Goal: Information Seeking & Learning: Learn about a topic

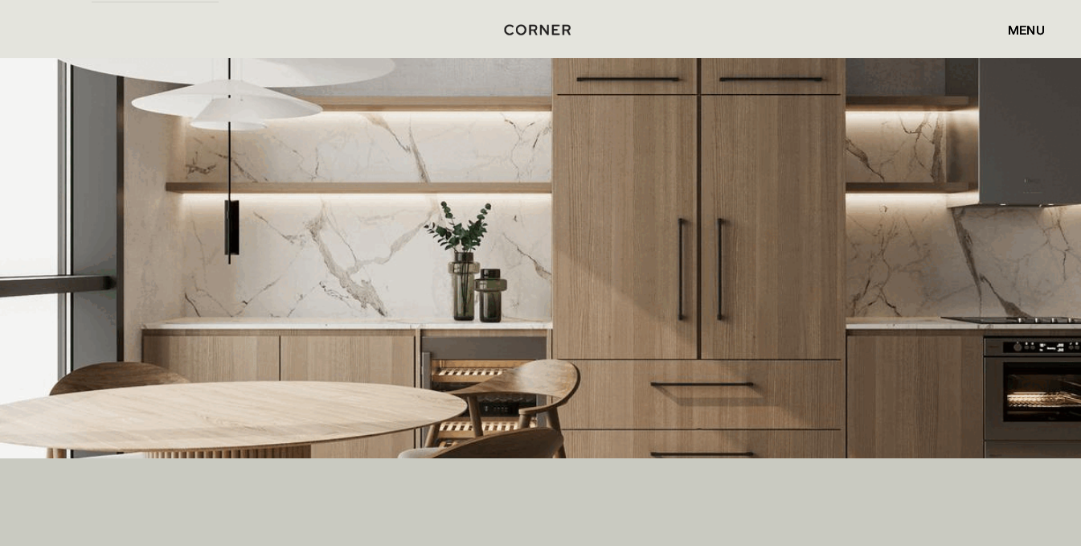
scroll to position [371, 0]
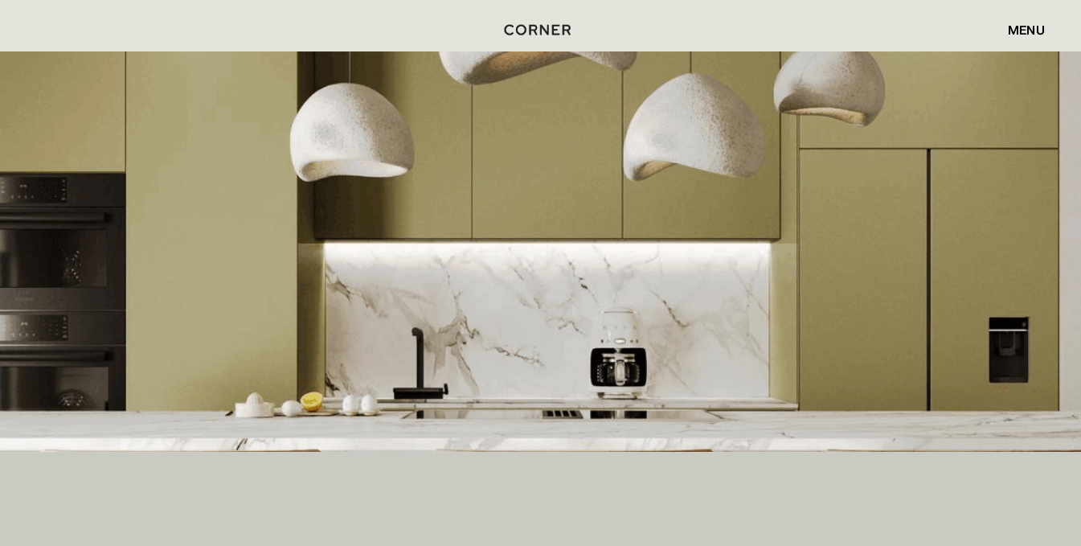
click at [848, 398] on img at bounding box center [540, 251] width 1081 height 400
click at [787, 289] on img at bounding box center [540, 251] width 1081 height 400
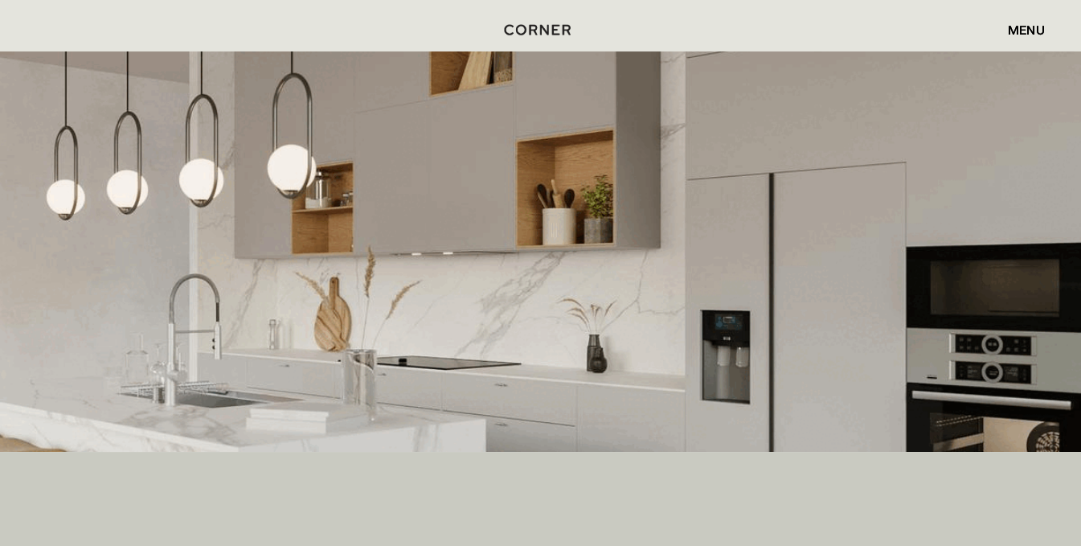
click at [586, 236] on img at bounding box center [540, 251] width 1081 height 400
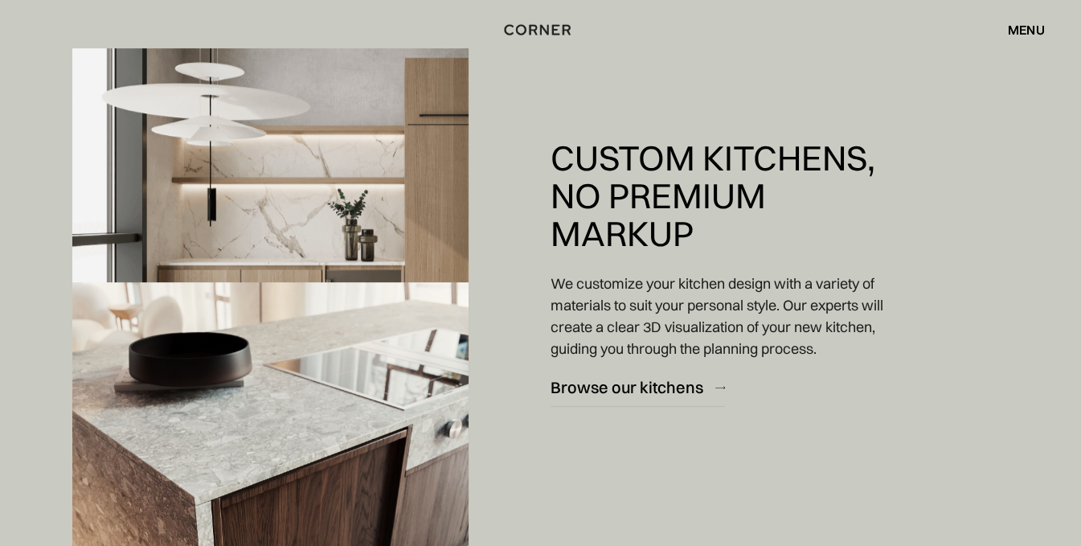
scroll to position [1493, 0]
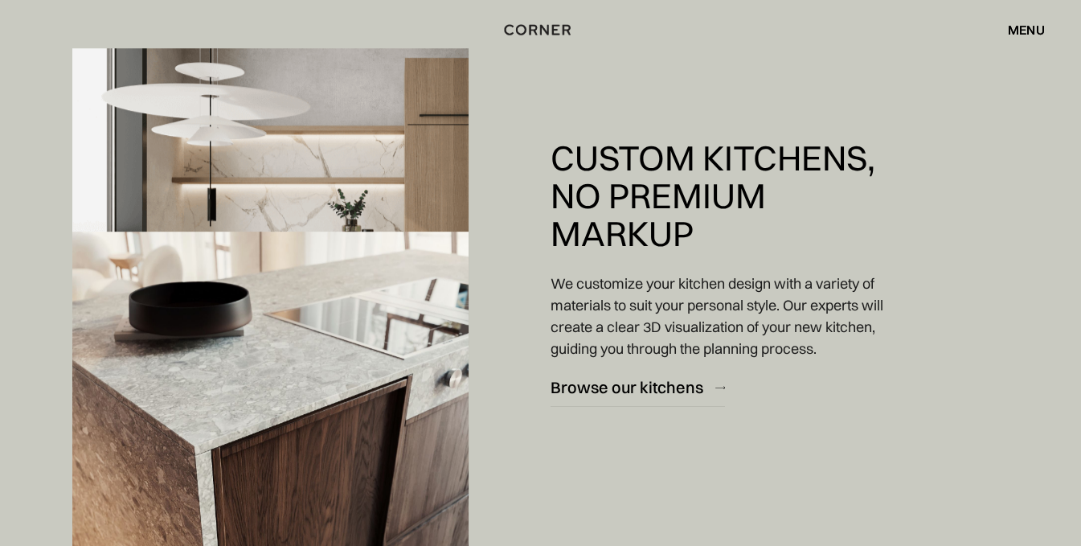
drag, startPoint x: 1087, startPoint y: 47, endPoint x: 1087, endPoint y: 103, distance: 55.4
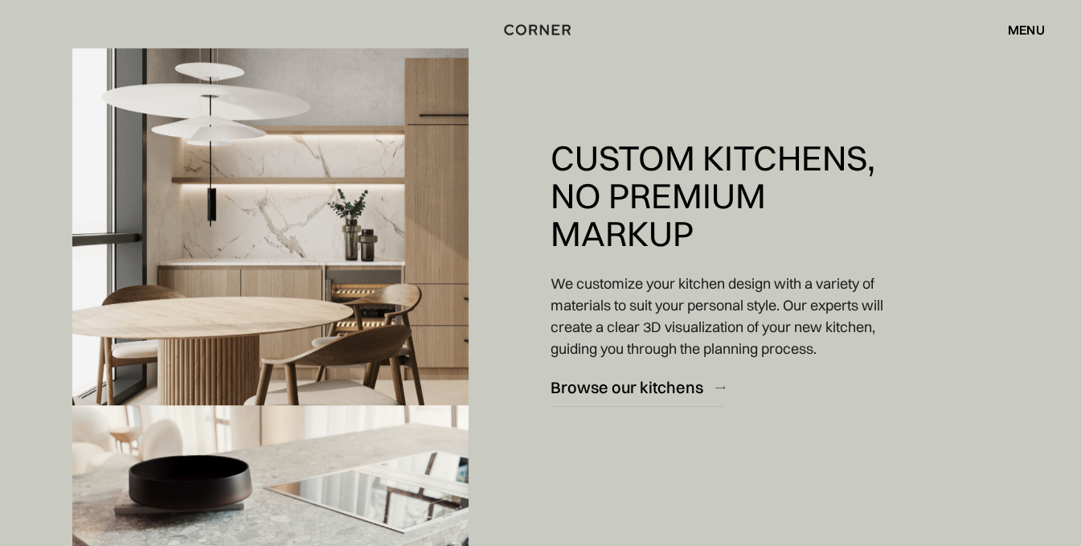
scroll to position [1421, 0]
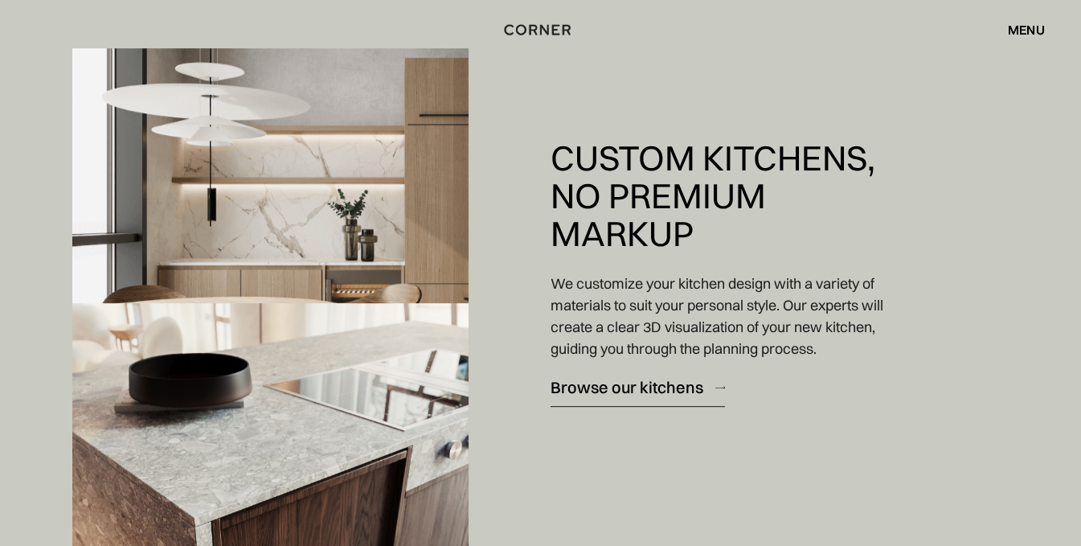
click at [632, 389] on div "Browse our kitchens" at bounding box center [626, 387] width 153 height 22
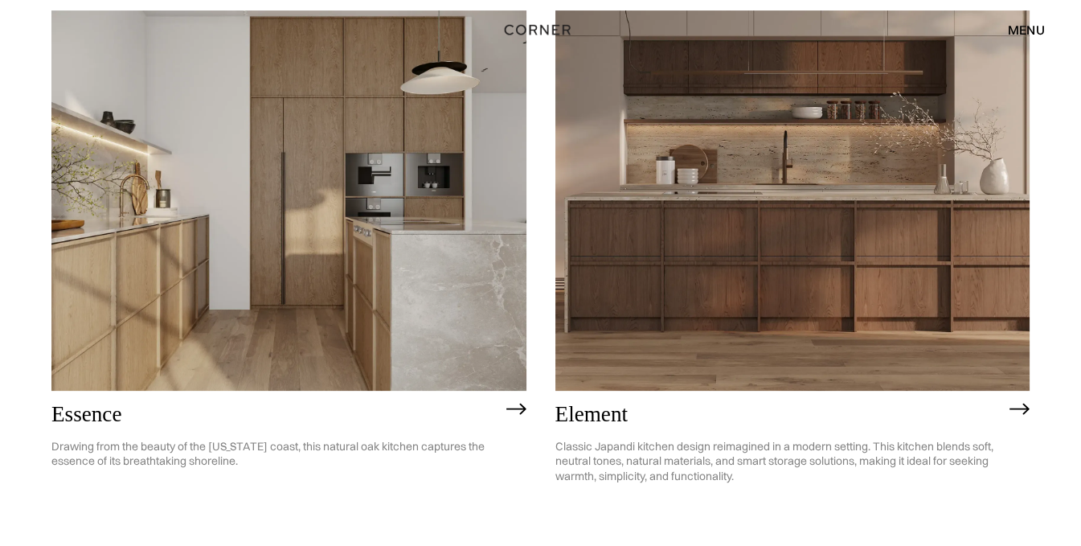
scroll to position [840, 0]
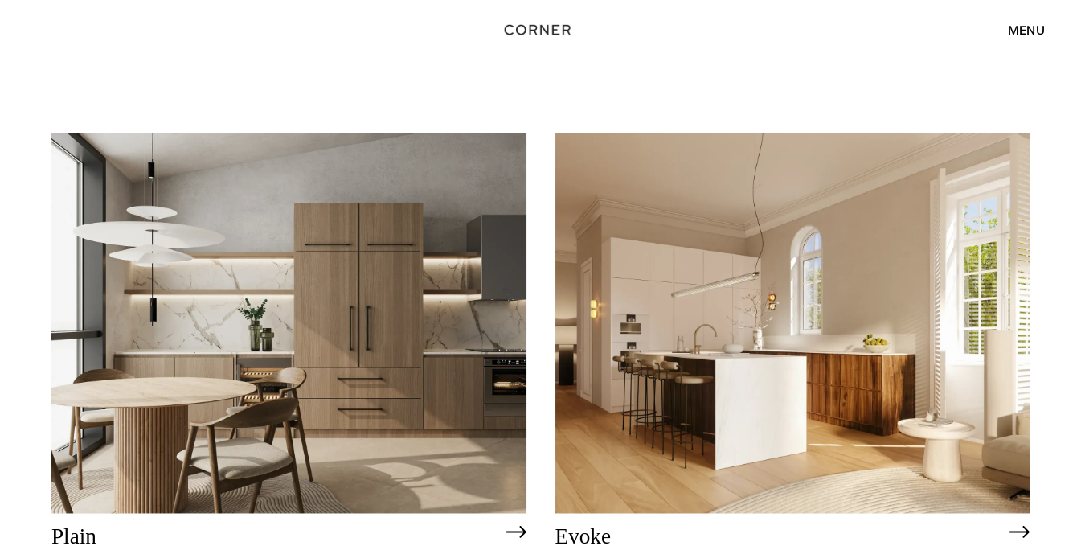
scroll to position [3728, 0]
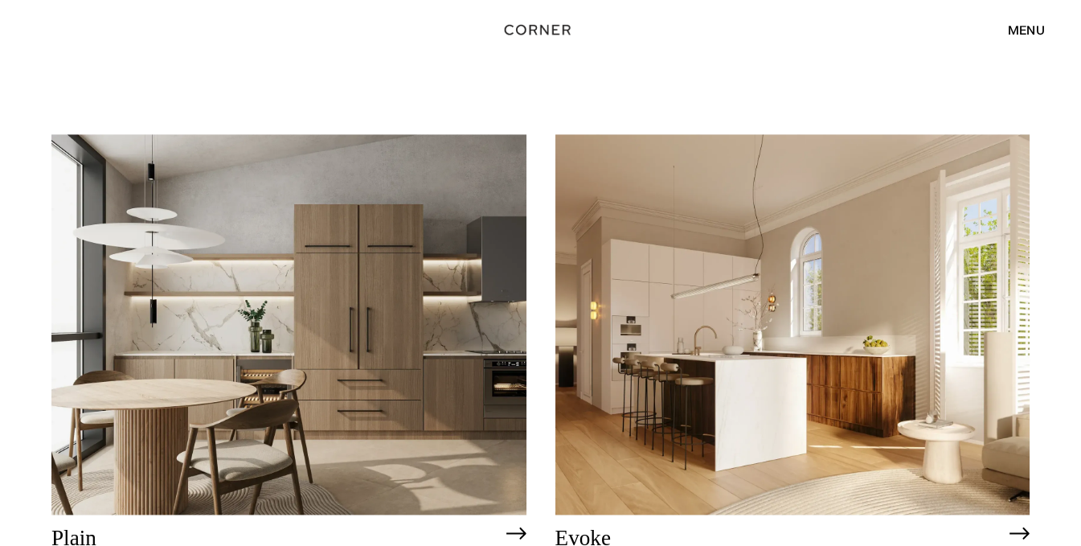
click at [381, 425] on img at bounding box center [288, 323] width 475 height 379
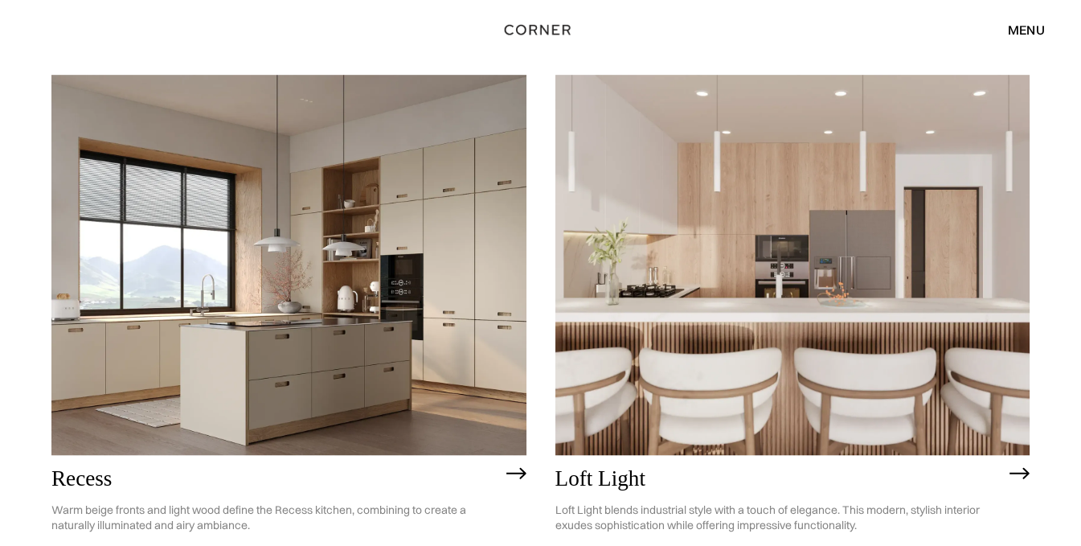
scroll to position [2010, 0]
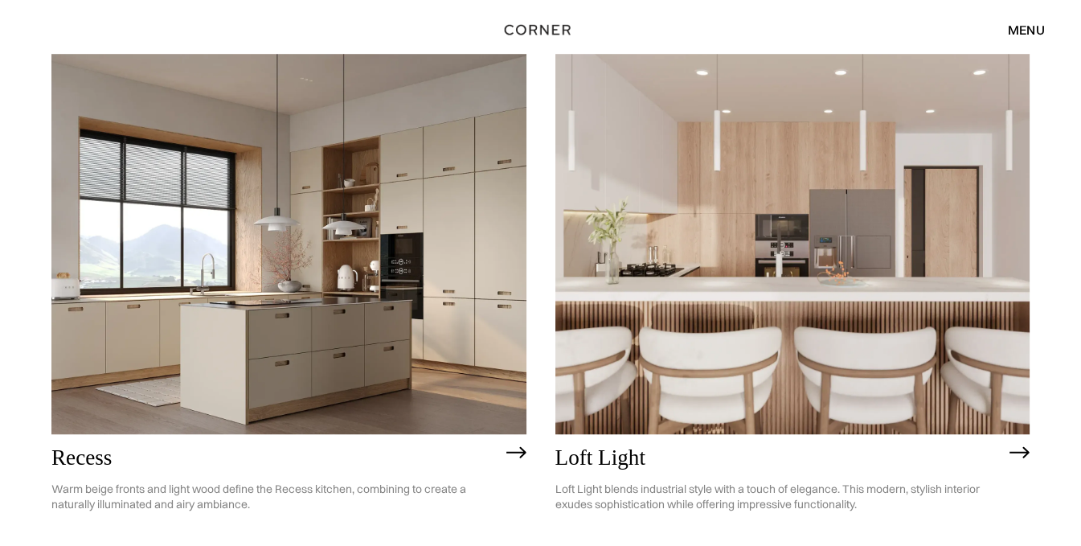
click at [292, 185] on img at bounding box center [288, 243] width 475 height 379
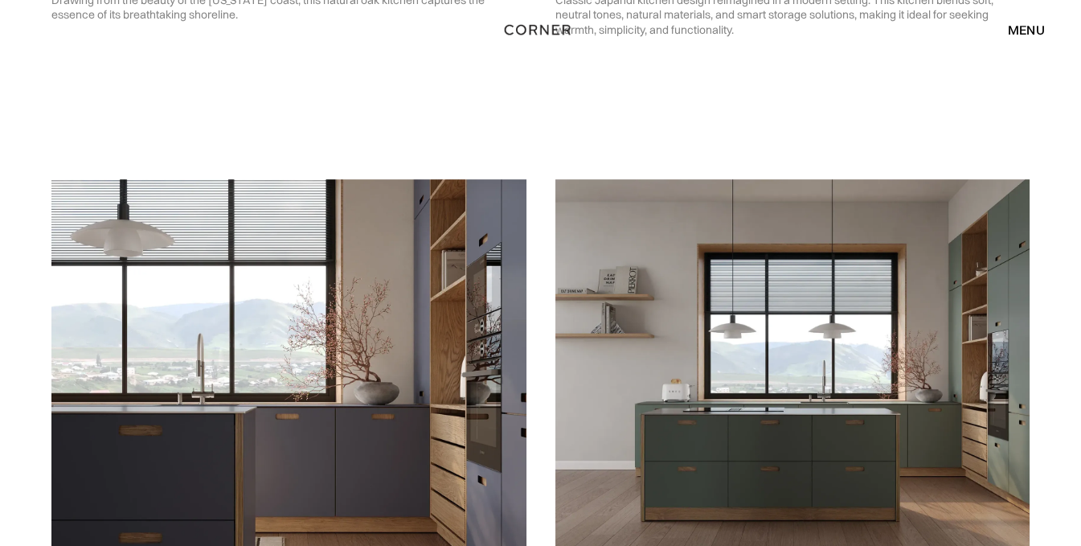
click at [1002, 422] on img at bounding box center [792, 368] width 475 height 379
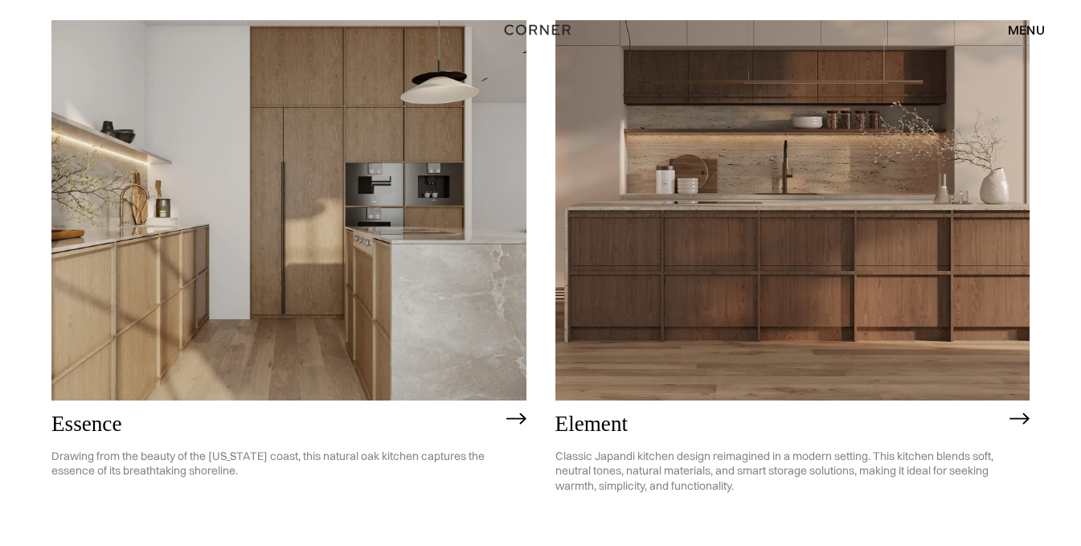
scroll to position [820, 0]
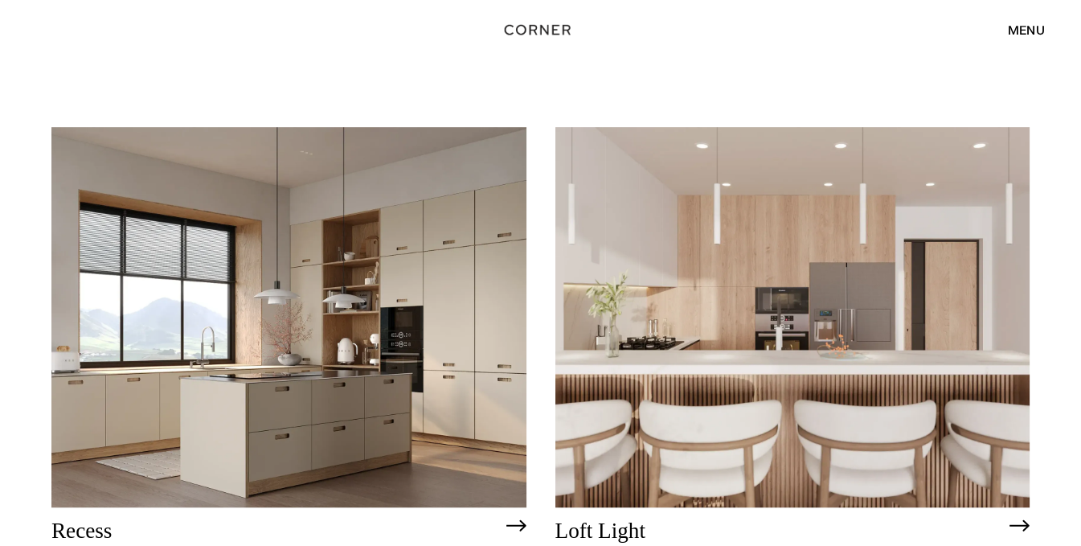
click at [335, 347] on img at bounding box center [288, 316] width 475 height 379
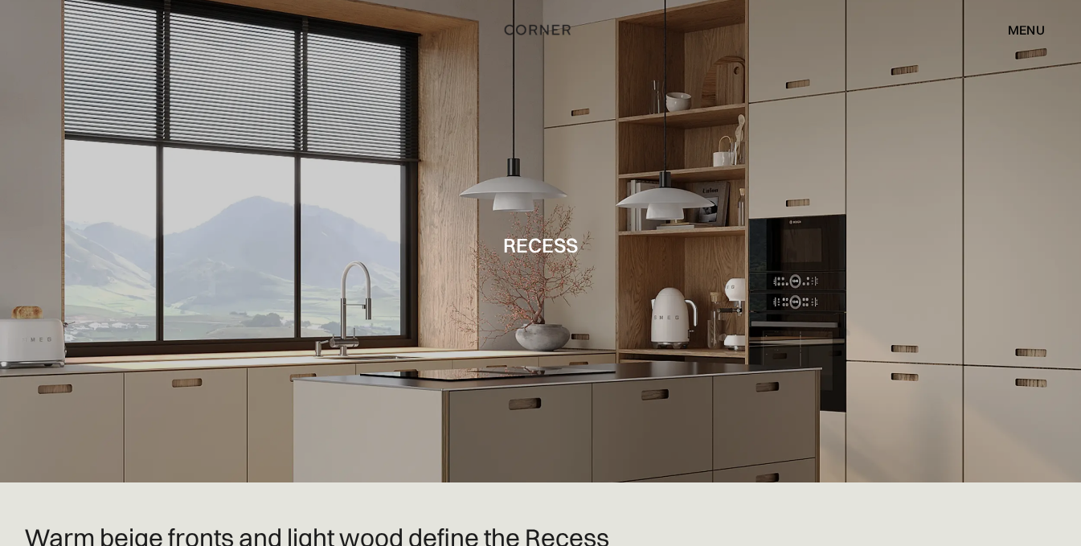
click at [999, 437] on div at bounding box center [540, 241] width 1081 height 482
